Goal: Task Accomplishment & Management: Manage account settings

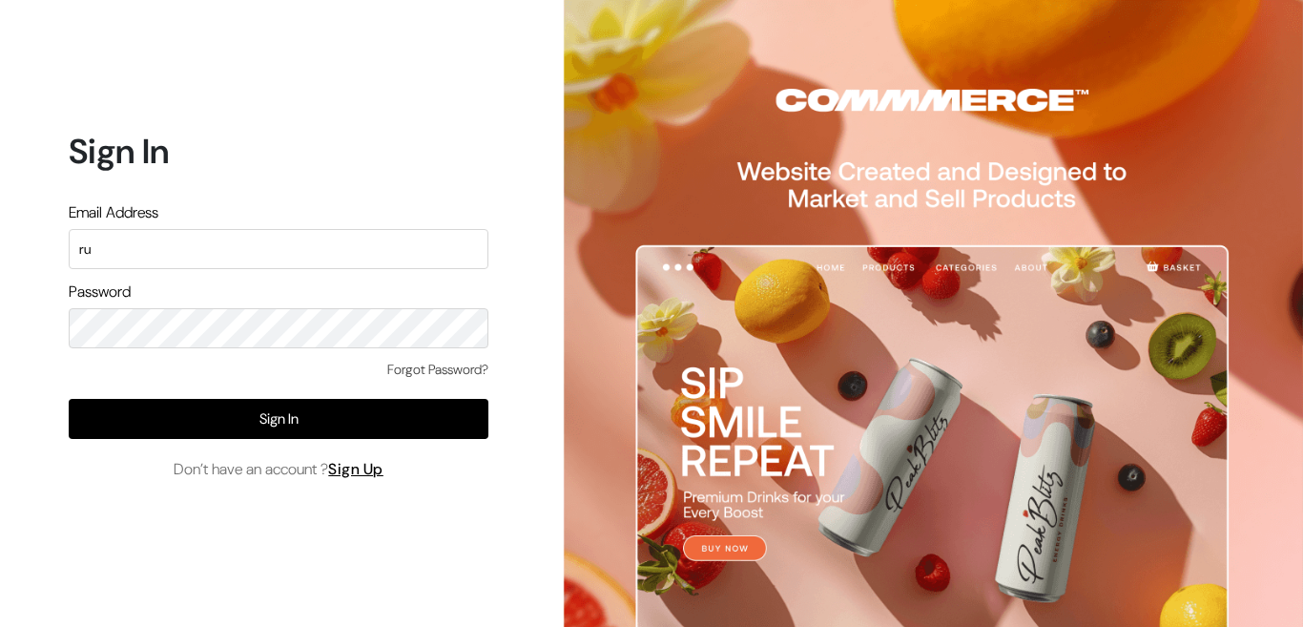
type input "r"
type input "[EMAIL_ADDRESS][DOMAIN_NAME]"
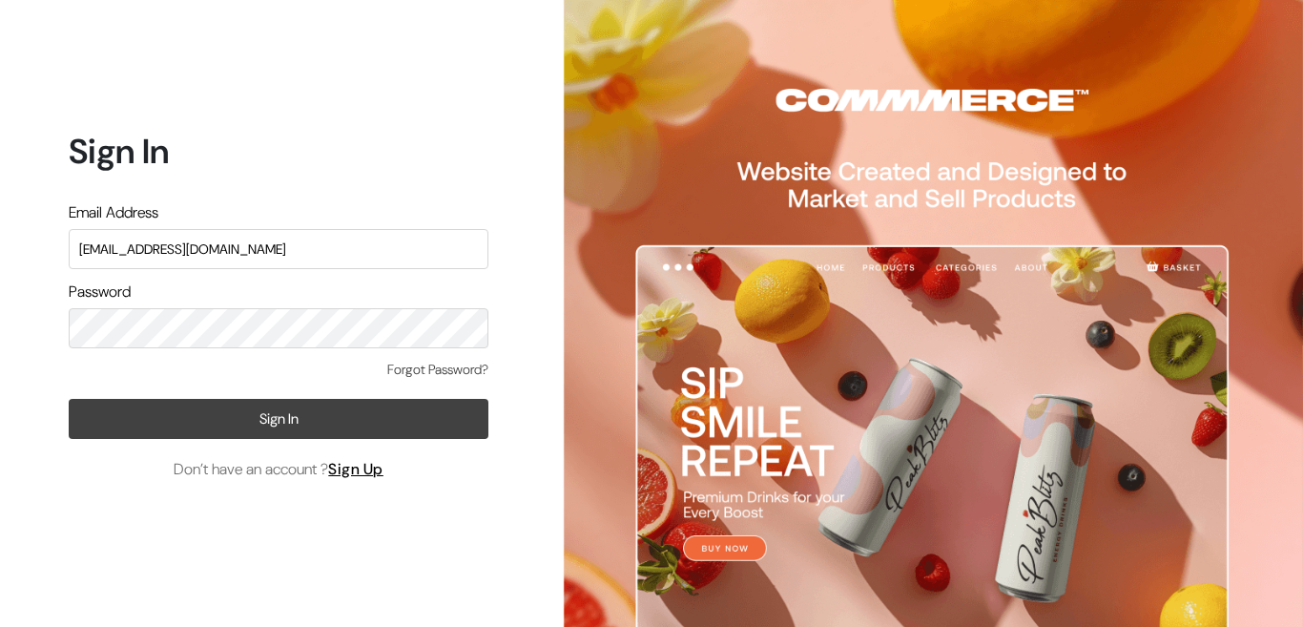
click at [301, 411] on button "Sign In" at bounding box center [279, 419] width 420 height 40
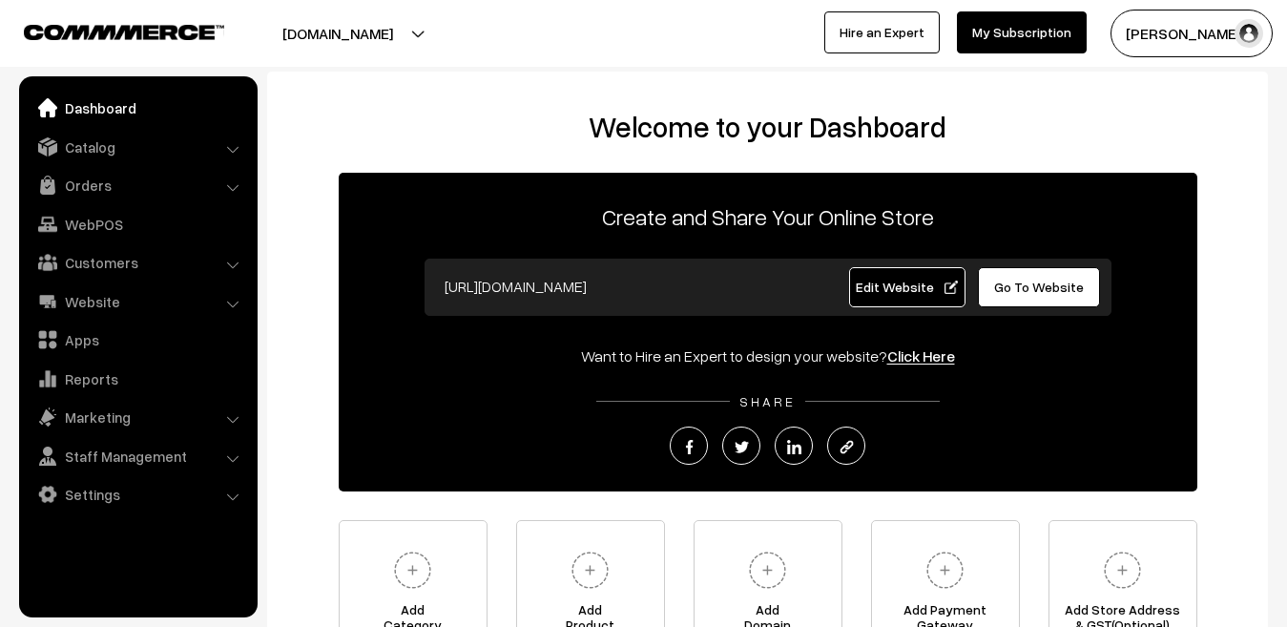
click at [230, 190] on li "Orders Orders" at bounding box center [138, 185] width 229 height 34
click at [105, 197] on link "Orders" at bounding box center [137, 185] width 227 height 34
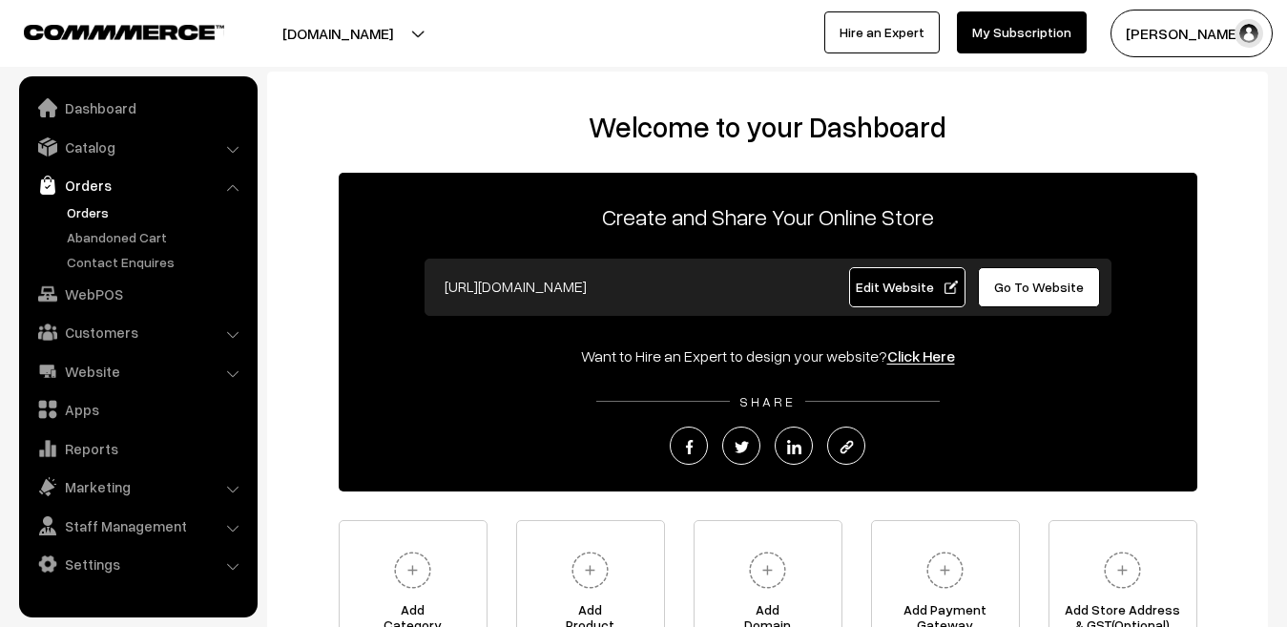
click at [98, 212] on link "Orders" at bounding box center [156, 212] width 189 height 20
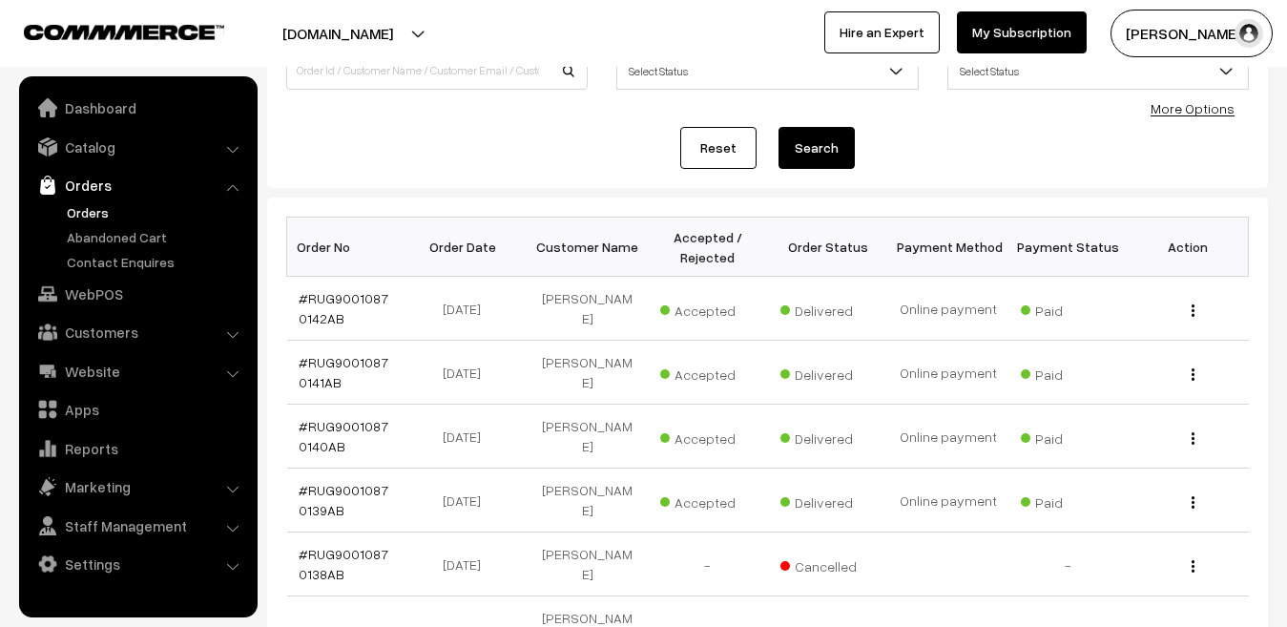
scroll to position [174, 0]
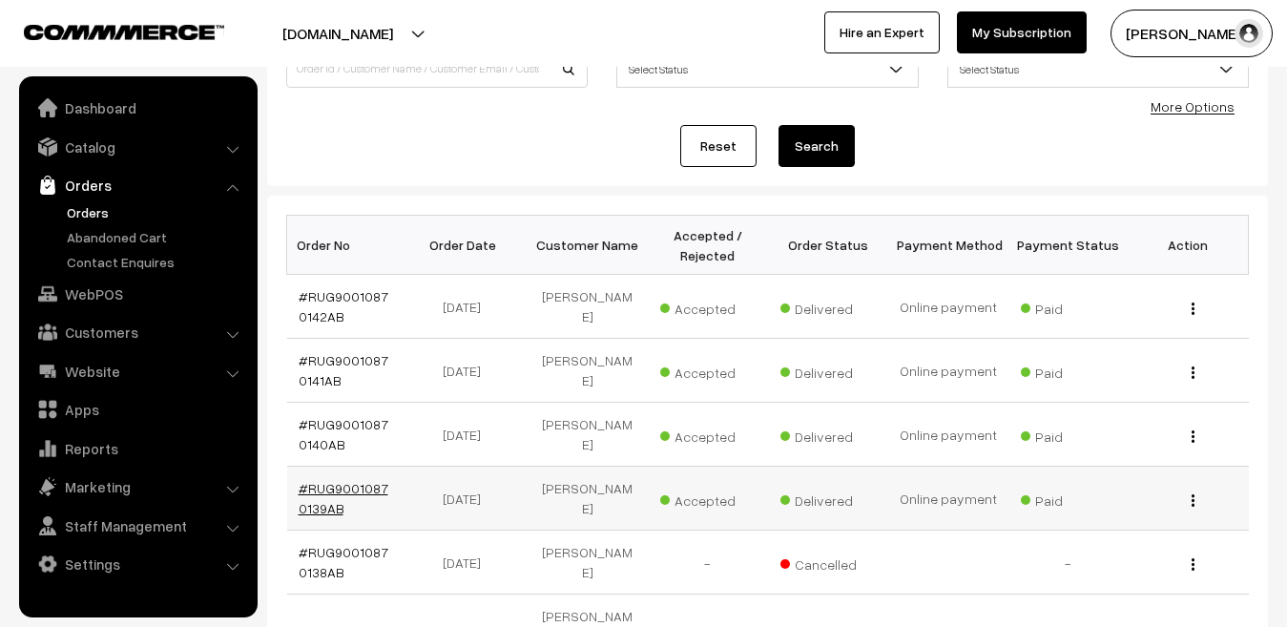
click at [366, 490] on link "#RUG90010870139AB" at bounding box center [344, 498] width 90 height 36
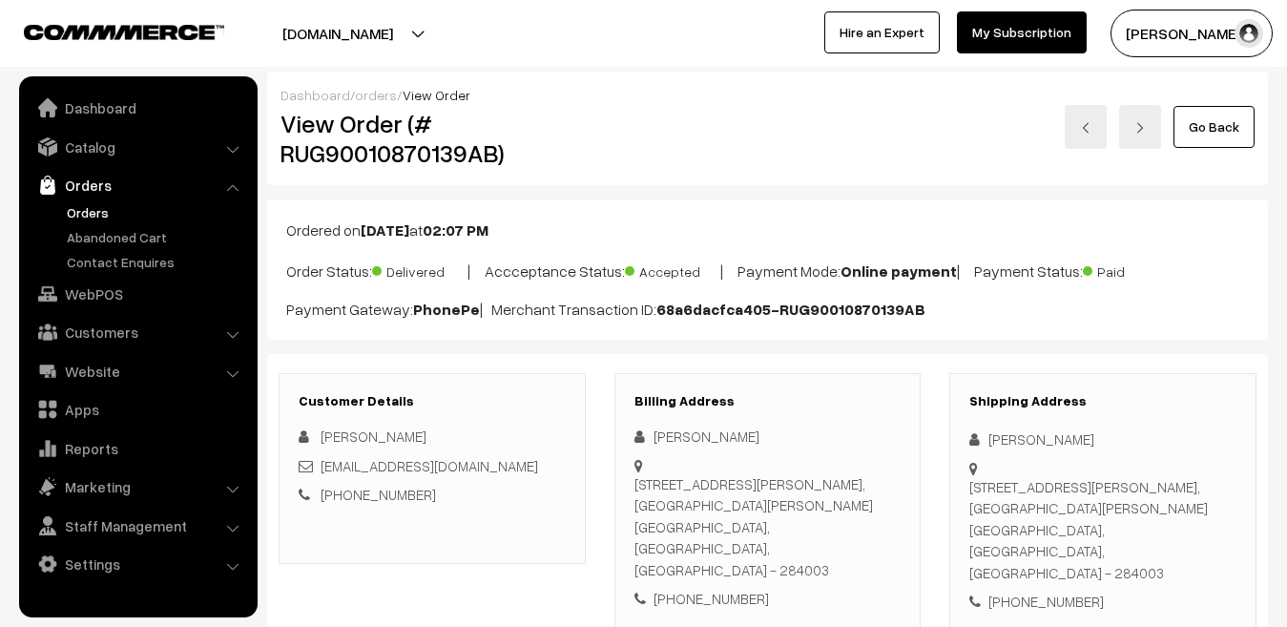
click at [376, 92] on link "orders" at bounding box center [376, 95] width 42 height 16
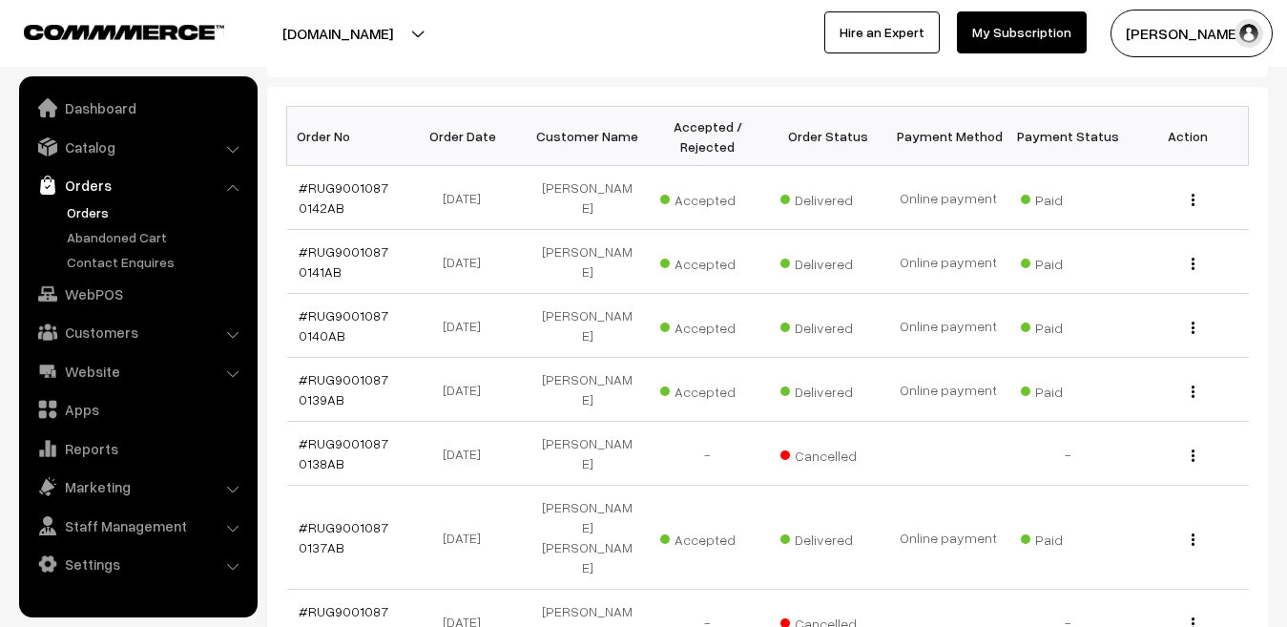
scroll to position [283, 0]
click at [345, 317] on link "#RUG90010870140AB" at bounding box center [344, 324] width 90 height 36
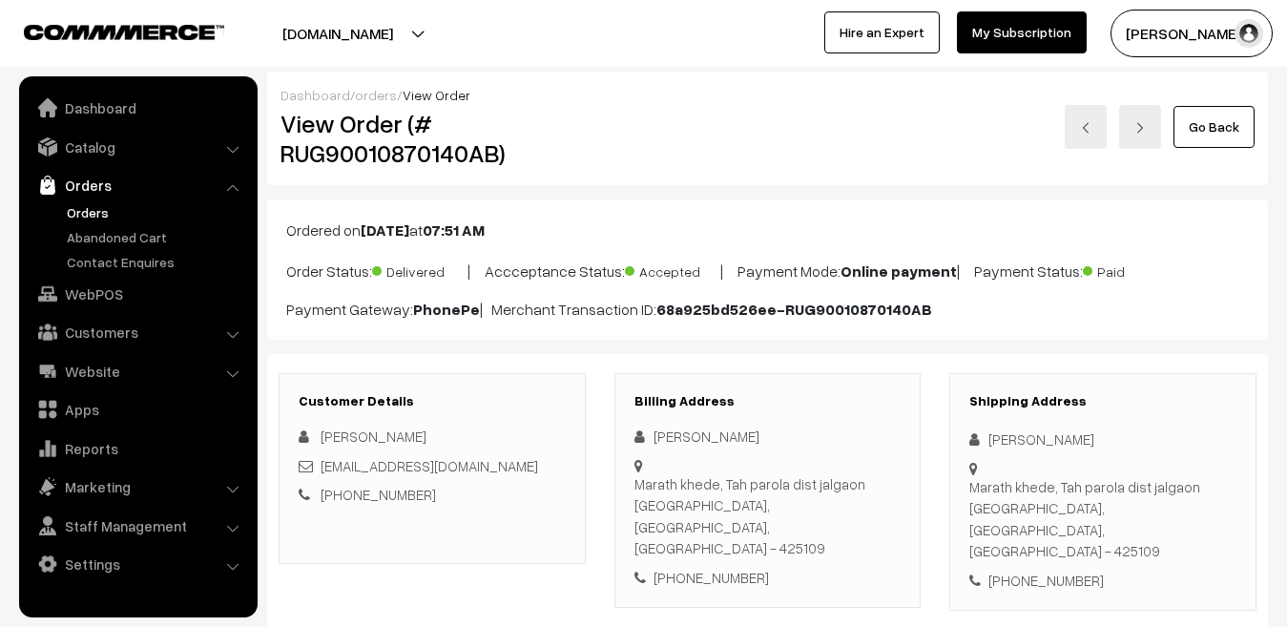
click at [373, 95] on link "orders" at bounding box center [376, 95] width 42 height 16
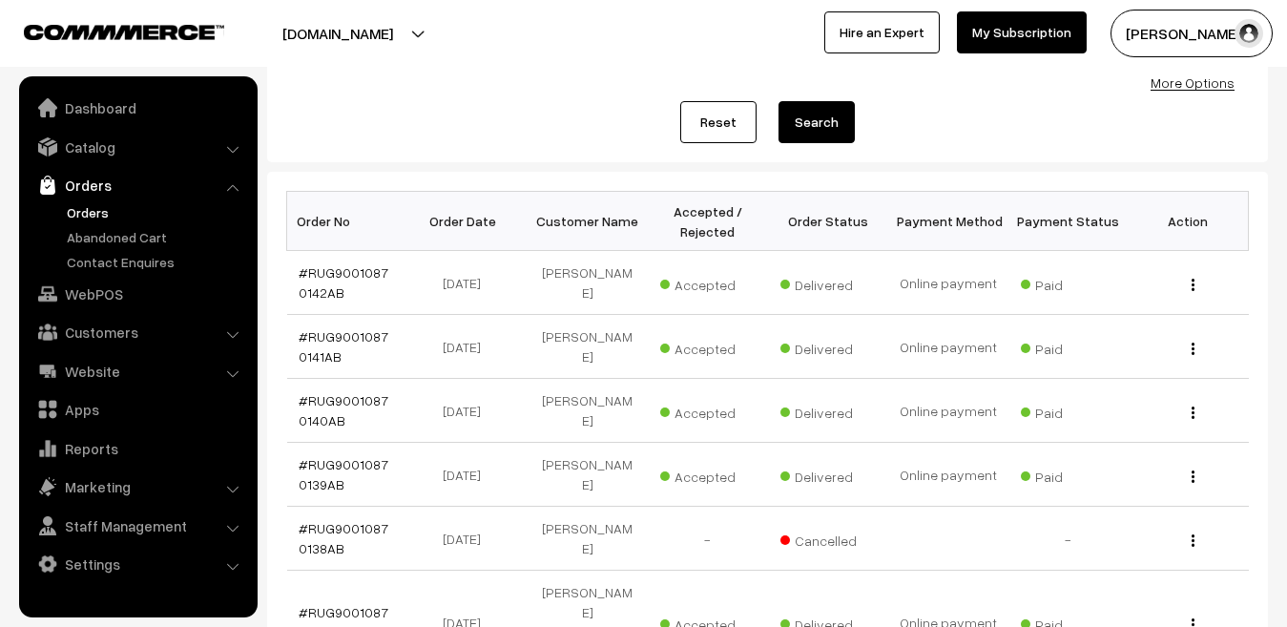
scroll to position [198, 0]
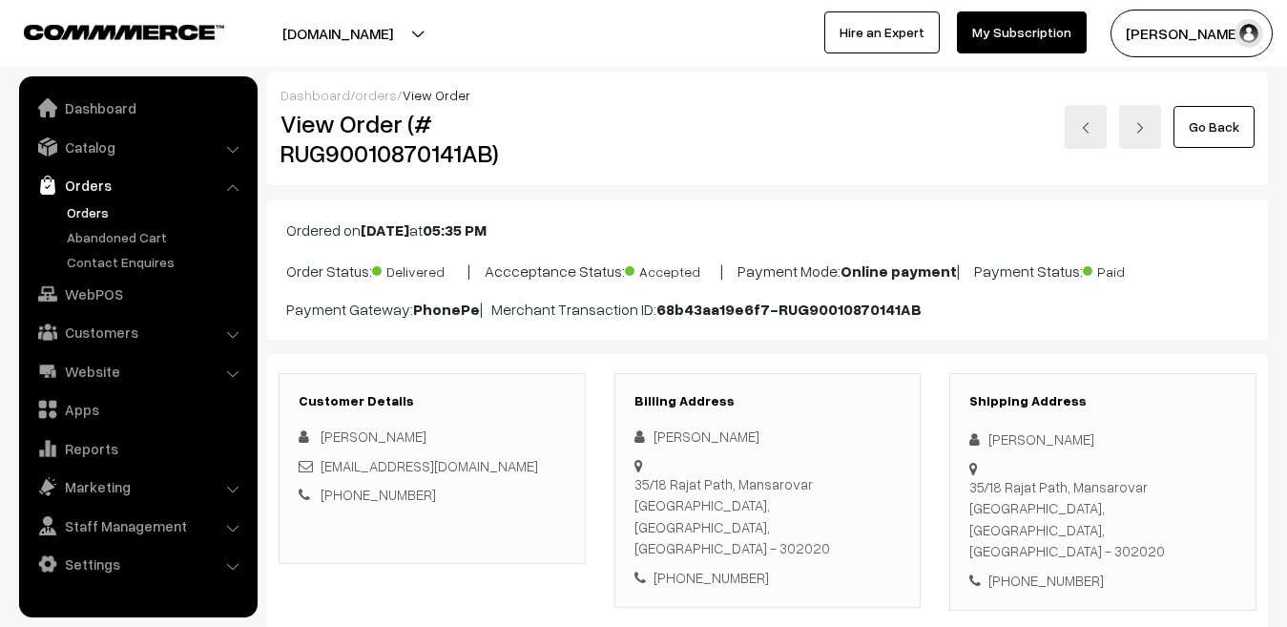
click at [377, 94] on link "orders" at bounding box center [376, 95] width 42 height 16
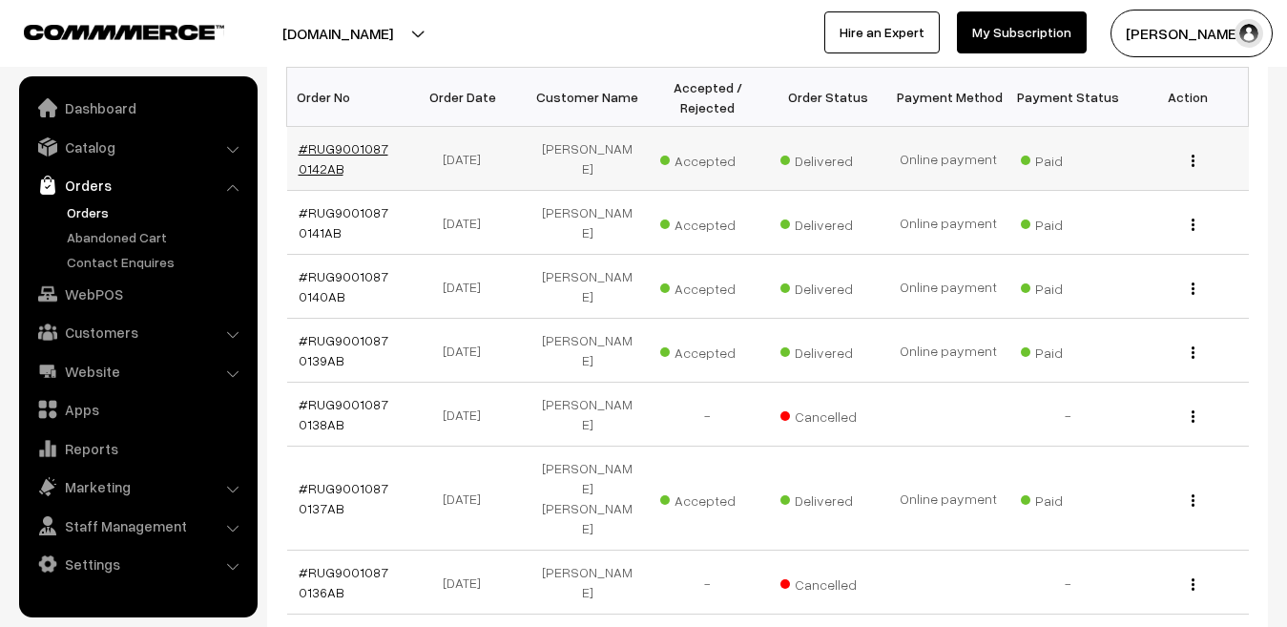
scroll to position [321, 0]
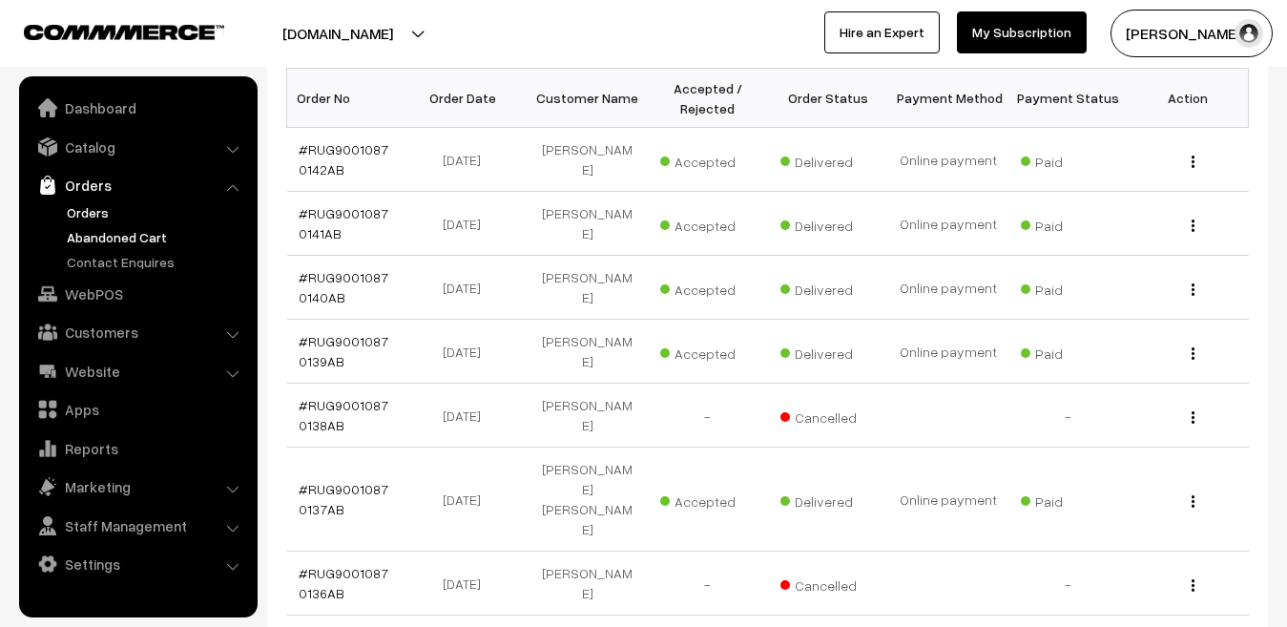
click at [135, 239] on link "Abandoned Cart" at bounding box center [156, 237] width 189 height 20
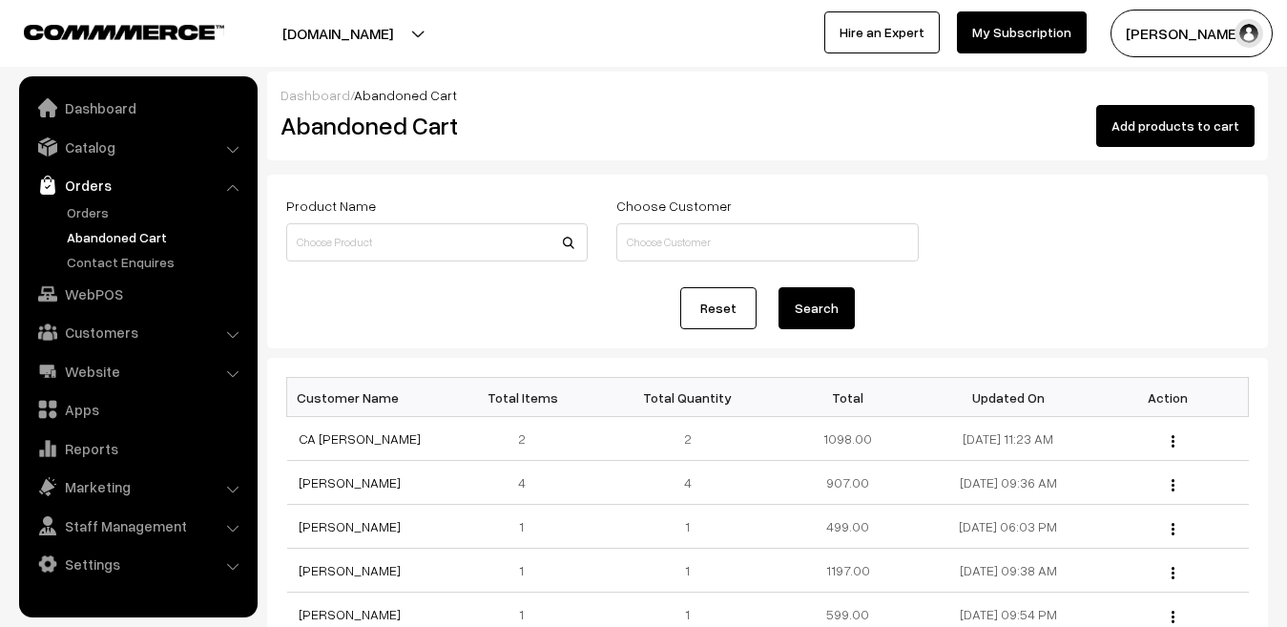
click at [86, 214] on link "Orders" at bounding box center [156, 212] width 189 height 20
